Goal: Find specific page/section: Find specific page/section

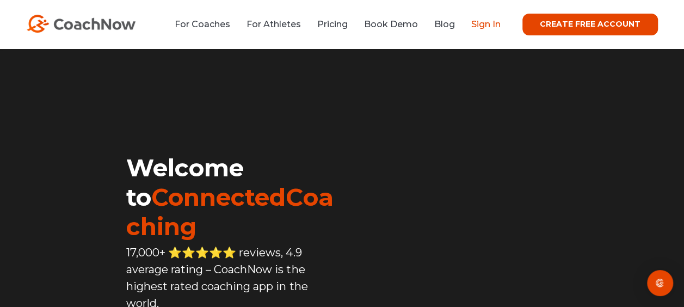
click at [487, 22] on link "Sign In" at bounding box center [485, 24] width 29 height 10
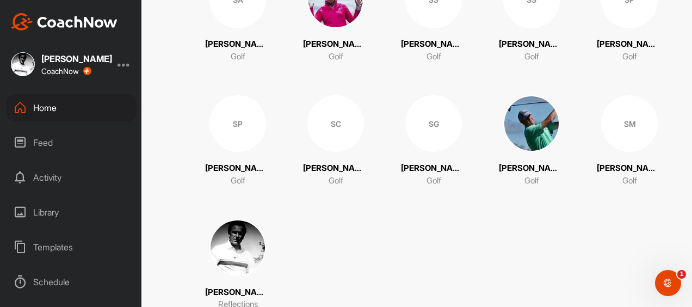
scroll to position [2401, 0]
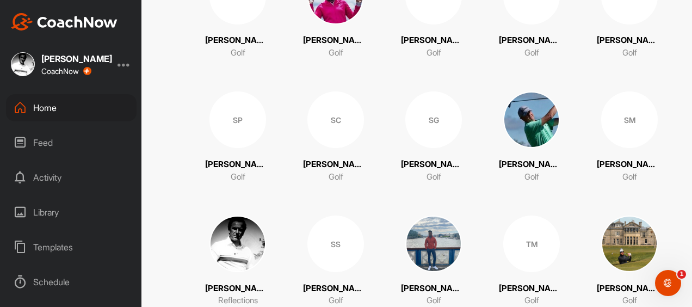
click at [230, 258] on img at bounding box center [238, 244] width 57 height 57
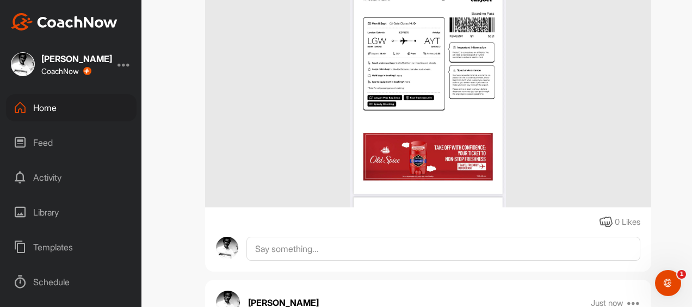
scroll to position [791, 0]
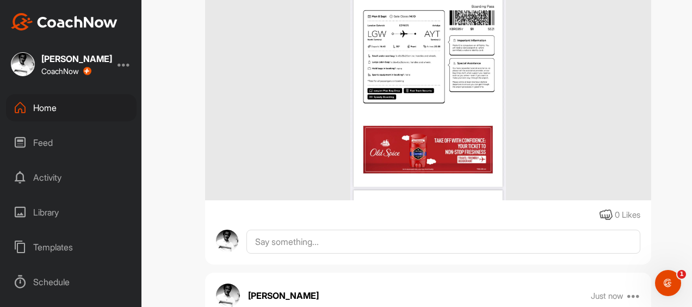
click at [472, 66] on img at bounding box center [428, 92] width 156 height 218
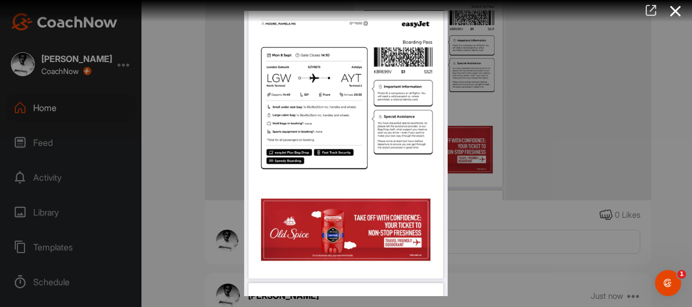
click at [655, 7] on icon at bounding box center [651, 10] width 13 height 12
click at [652, 5] on icon at bounding box center [651, 10] width 13 height 12
click at [669, 9] on icon at bounding box center [675, 11] width 25 height 20
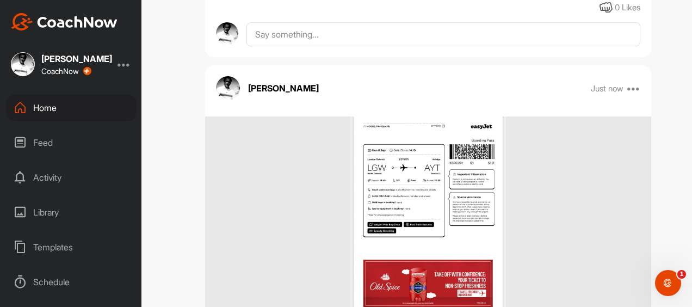
scroll to position [642, 0]
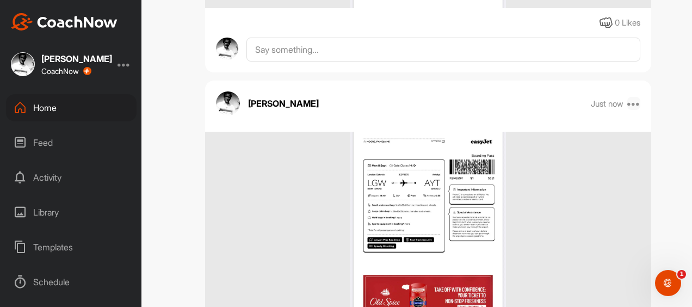
click at [632, 104] on icon at bounding box center [634, 103] width 13 height 13
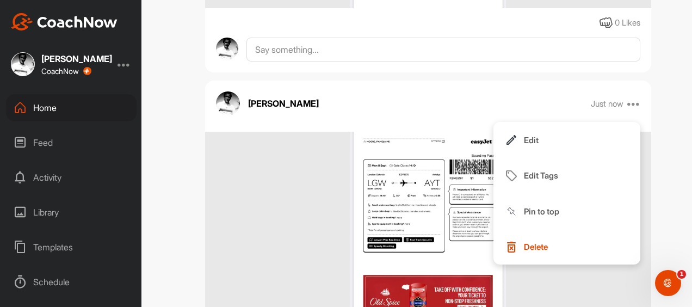
click at [675, 120] on div "[PERSON_NAME] Reflections Space Settings Your Notifications Timeline Schedule M…" at bounding box center [428, 153] width 528 height 307
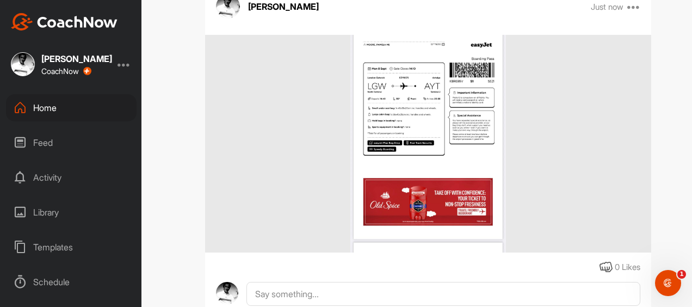
scroll to position [777, 0]
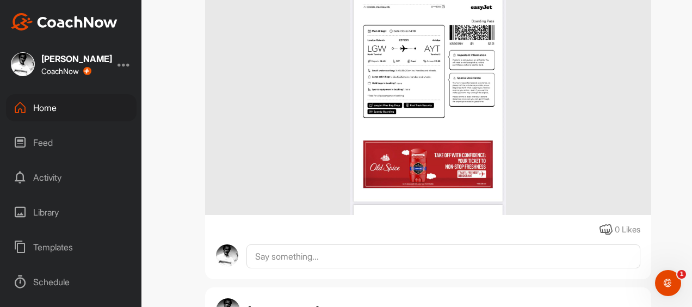
click at [516, 155] on div at bounding box center [428, 106] width 446 height 218
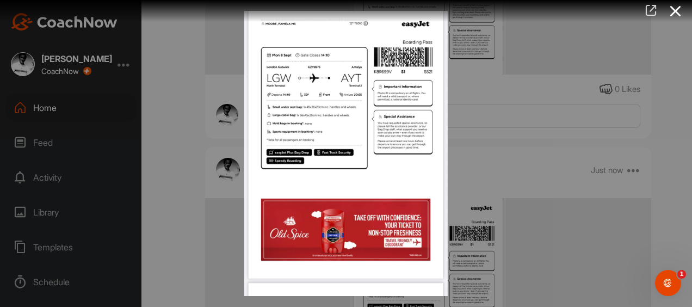
scroll to position [932, 0]
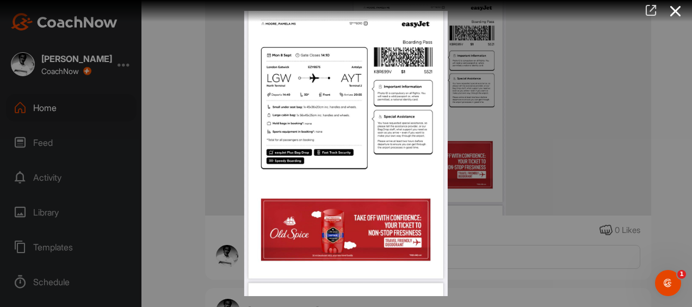
click at [649, 10] on icon at bounding box center [651, 10] width 13 height 12
click at [676, 7] on icon at bounding box center [675, 11] width 25 height 20
